Goal: Task Accomplishment & Management: Use online tool/utility

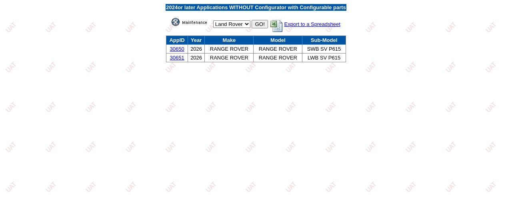
click at [195, 23] on img at bounding box center [191, 22] width 40 height 8
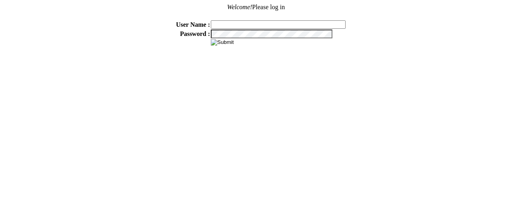
click at [233, 23] on input "text" at bounding box center [278, 24] width 135 height 8
type input "sdakes"
click at [223, 44] on input "image" at bounding box center [222, 42] width 23 height 6
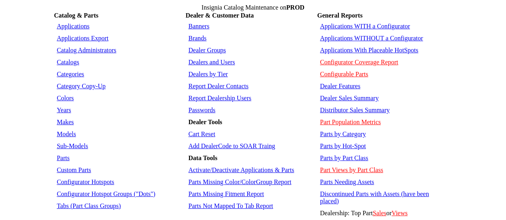
click at [346, 33] on td "Applications WITHOUT a Configurator" at bounding box center [384, 38] width 133 height 11
click at [346, 37] on link "Applications WITHOUT a Configurator" at bounding box center [371, 38] width 103 height 7
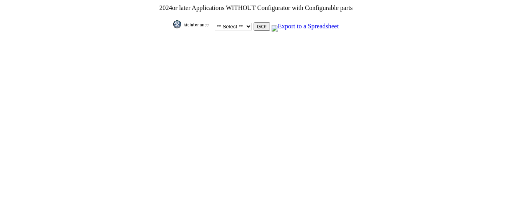
click at [236, 25] on select "** Select ** Acura Alfa Romeo Audi Bentley BMW DoubleTake [PERSON_NAME] Honda H…" at bounding box center [233, 27] width 37 height 8
select select "1"
click at [215, 23] on select "** Select ** Acura Alfa Romeo Audi Bentley BMW DoubleTake [PERSON_NAME] Honda H…" at bounding box center [233, 27] width 37 height 8
click at [261, 24] on input "GO!" at bounding box center [261, 26] width 16 height 8
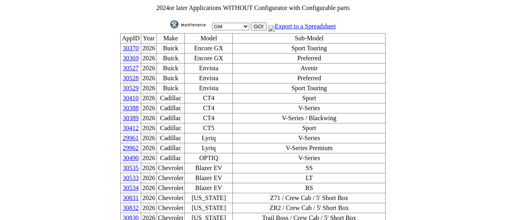
click at [139, 67] on link "30527" at bounding box center [131, 68] width 16 height 7
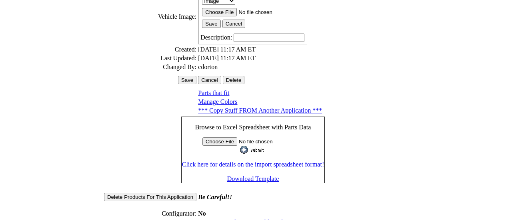
scroll to position [261, 0]
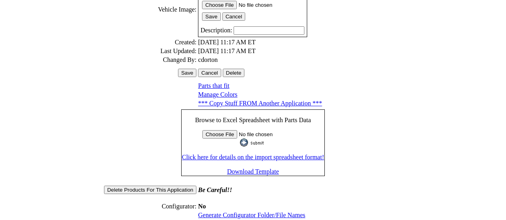
click at [255, 212] on link "Generate Configurator Folder/File Names" at bounding box center [251, 215] width 107 height 7
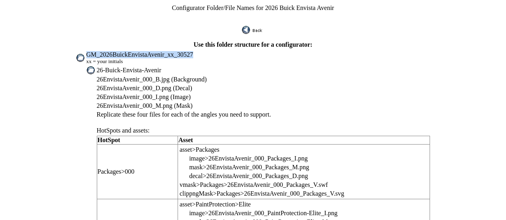
drag, startPoint x: 107, startPoint y: 49, endPoint x: 200, endPoint y: 51, distance: 93.1
click at [207, 51] on td "GM_2026BuickEnvistaAvenir_xx_30527 xx = your initials" at bounding box center [258, 58] width 345 height 14
copy span "GM_2026BuickEnvistaAvenir_xx_30527"
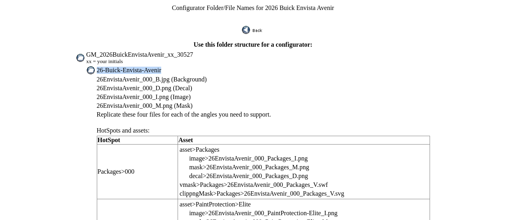
drag, startPoint x: 115, startPoint y: 64, endPoint x: 179, endPoint y: 66, distance: 63.2
click at [179, 66] on td "26-Buick-Envista-Avenir" at bounding box center [263, 70] width 334 height 9
copy span "26-Buick-Envista-Avenir"
drag, startPoint x: 115, startPoint y: 74, endPoint x: 154, endPoint y: 74, distance: 38.8
click at [154, 76] on span "26EnvistaAvenir_000_B.jpg (Background)" at bounding box center [152, 79] width 110 height 7
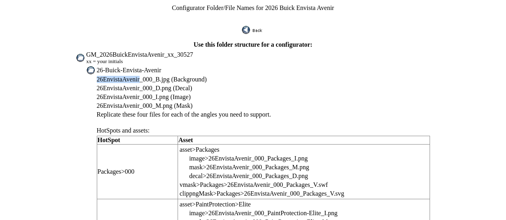
drag, startPoint x: 140, startPoint y: 71, endPoint x: 150, endPoint y: 74, distance: 11.0
click at [151, 76] on span "26EnvistaAvenir_000_B.jpg (Background)" at bounding box center [152, 79] width 110 height 7
copy span "26EnvistaAvenir"
